Goal: Task Accomplishment & Management: Complete application form

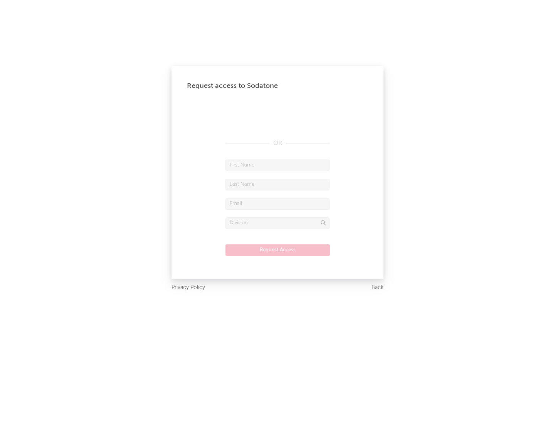
click at [277, 165] on input "text" at bounding box center [277, 165] width 104 height 12
type input "[PERSON_NAME]"
click at [277, 184] on input "text" at bounding box center [277, 185] width 104 height 12
type input "[PERSON_NAME]"
click at [277, 203] on input "text" at bounding box center [277, 204] width 104 height 12
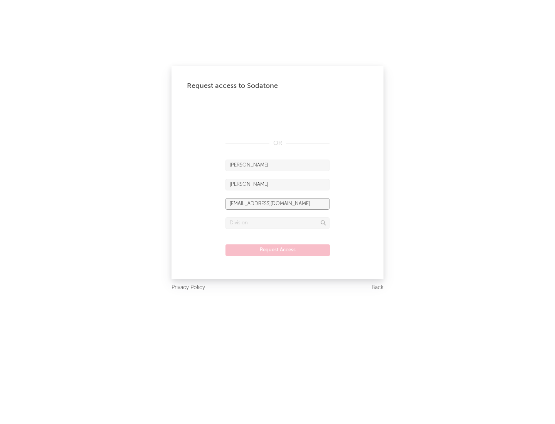
type input "[EMAIL_ADDRESS][DOMAIN_NAME]"
click at [277, 223] on input "text" at bounding box center [277, 223] width 104 height 12
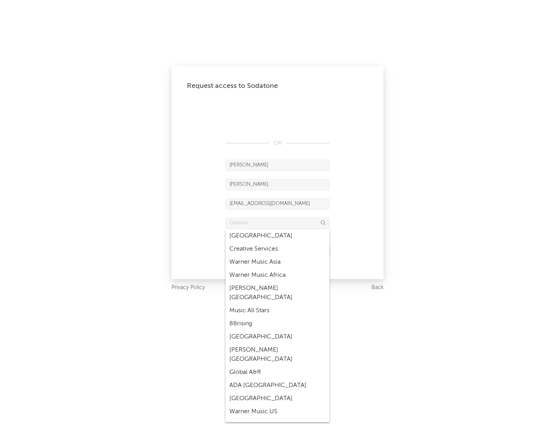
click at [277, 304] on div "Music All Stars" at bounding box center [277, 310] width 104 height 13
type input "Music All Stars"
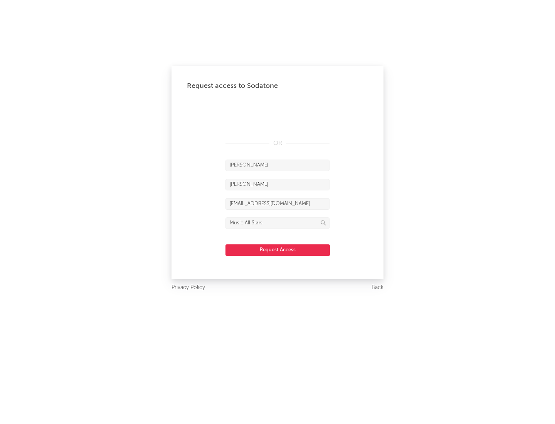
click at [277, 250] on button "Request Access" at bounding box center [277, 250] width 104 height 12
